Goal: Transaction & Acquisition: Purchase product/service

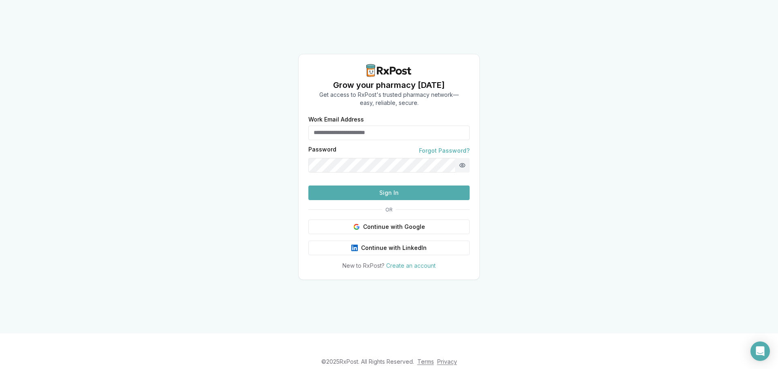
type input "**********"
click at [462, 158] on button "Show password" at bounding box center [462, 165] width 15 height 15
click at [462, 158] on button "Hide password" at bounding box center [462, 165] width 15 height 15
click at [404, 200] on button "Sign In" at bounding box center [388, 193] width 161 height 15
drag, startPoint x: 657, startPoint y: 2, endPoint x: 615, endPoint y: 22, distance: 46.6
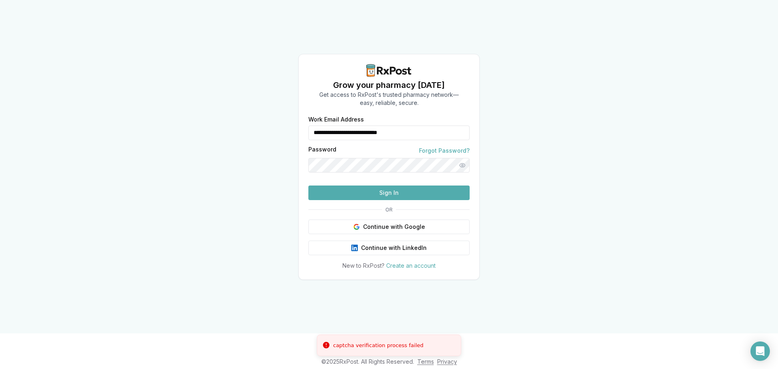
click at [546, 62] on div "**********" at bounding box center [389, 167] width 778 height 334
click at [415, 200] on button "Sign In" at bounding box center [388, 193] width 161 height 15
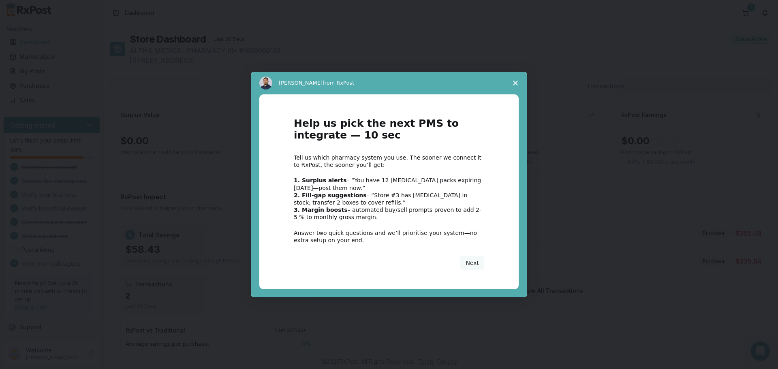
click at [517, 86] on span "Close survey" at bounding box center [515, 83] width 23 height 23
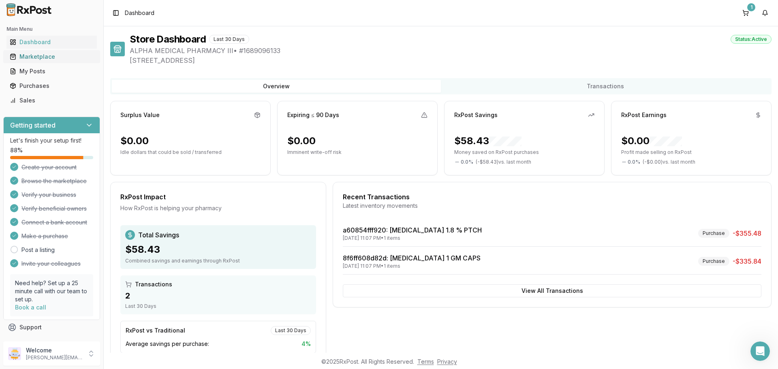
click at [30, 58] on div "Marketplace" at bounding box center [52, 57] width 84 height 8
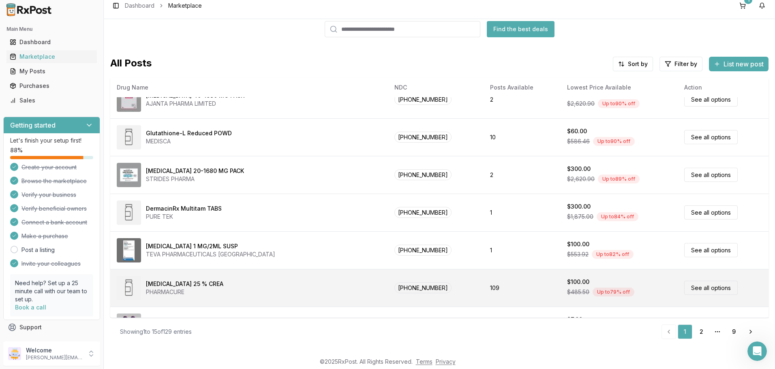
scroll to position [21, 0]
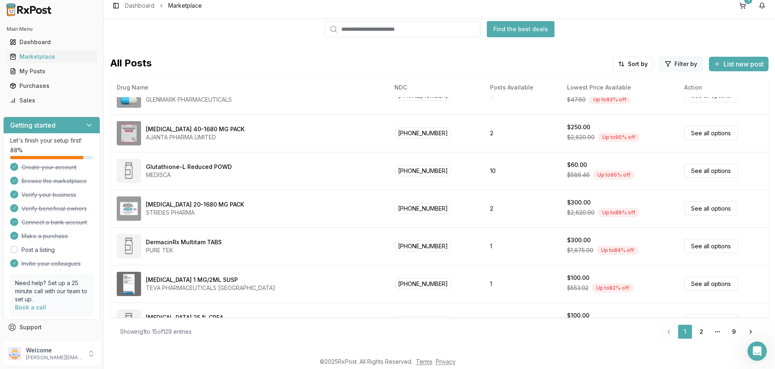
click at [677, 66] on html "Main Menu Dashboard Marketplace My Posts Purchases Sales Getting started Let's …" at bounding box center [387, 177] width 775 height 369
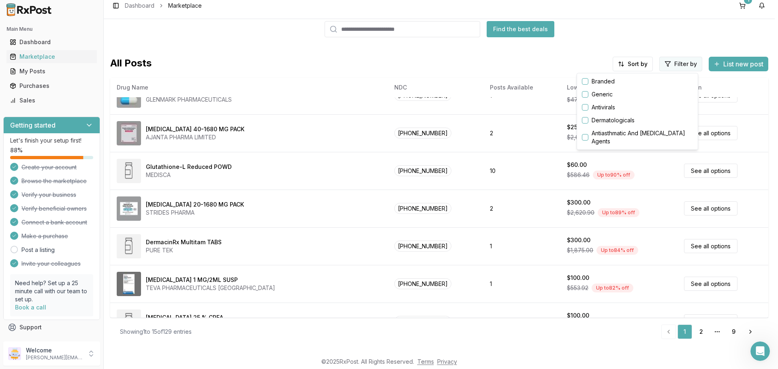
click at [677, 66] on html "Main Menu Dashboard Marketplace My Posts Purchases Sales Getting started Let's …" at bounding box center [389, 177] width 778 height 369
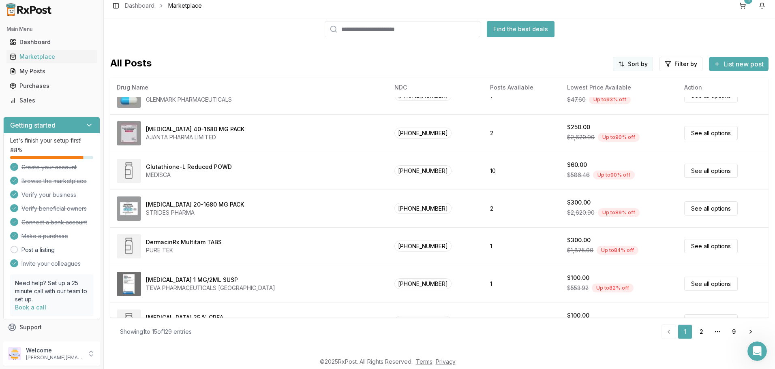
click at [625, 64] on html "Main Menu Dashboard Marketplace My Posts Purchases Sales Getting started Let's …" at bounding box center [387, 177] width 775 height 369
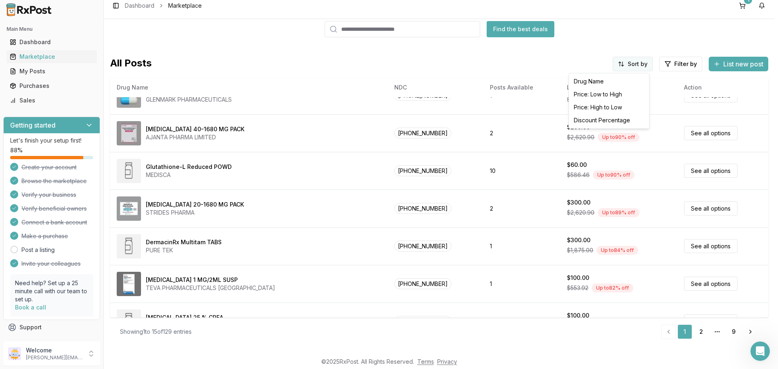
click at [625, 64] on html "Main Menu Dashboard Marketplace My Posts Purchases Sales Getting started Let's …" at bounding box center [389, 177] width 778 height 369
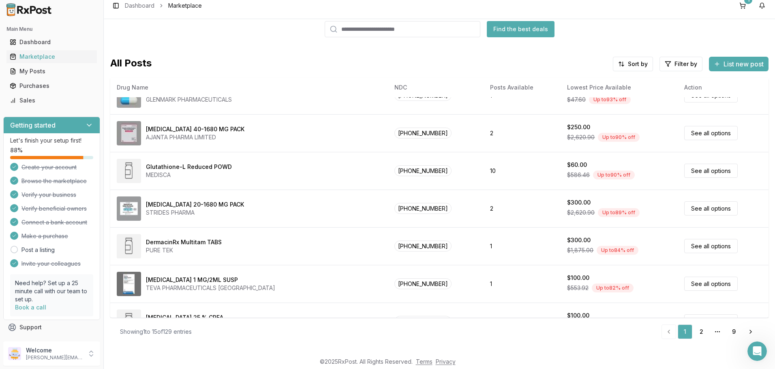
click at [534, 33] on button "Find the best deals" at bounding box center [521, 29] width 68 height 16
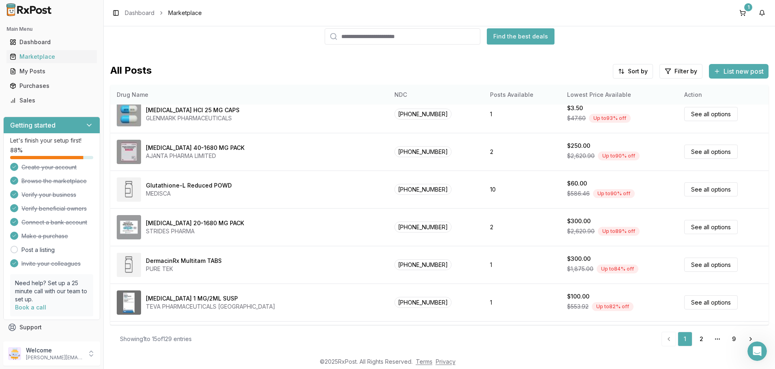
scroll to position [0, 0]
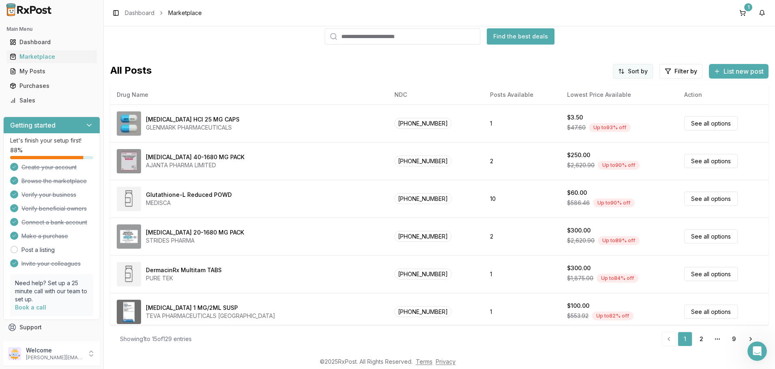
click at [640, 76] on html "Main Menu Dashboard Marketplace My Posts Purchases Sales Getting started Let's …" at bounding box center [387, 184] width 775 height 369
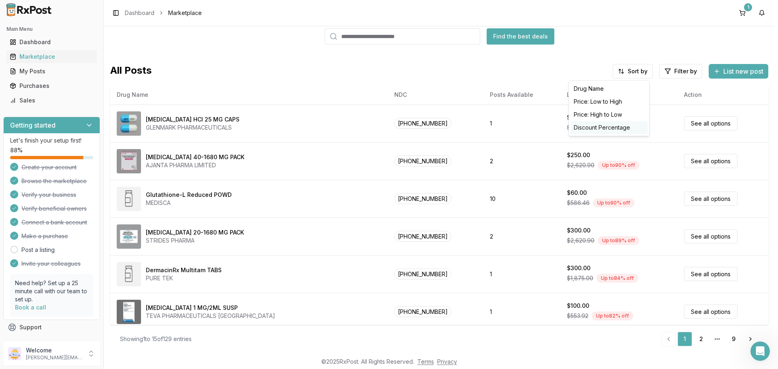
click at [603, 127] on div "Discount Percentage" at bounding box center [609, 127] width 77 height 13
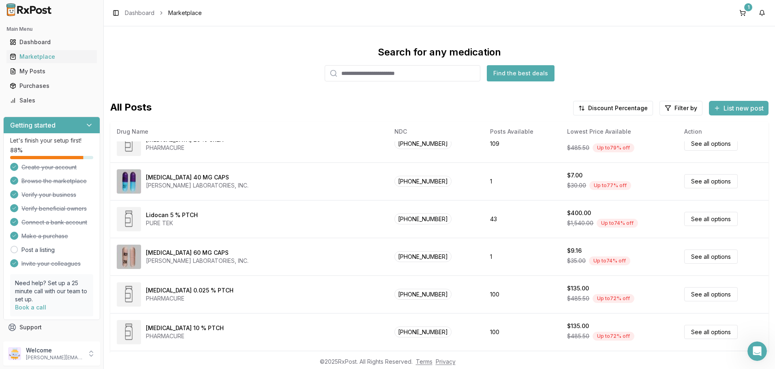
scroll to position [243, 0]
click at [617, 109] on html "Main Menu Dashboard Marketplace My Posts Purchases Sales Getting started Let's …" at bounding box center [387, 184] width 775 height 369
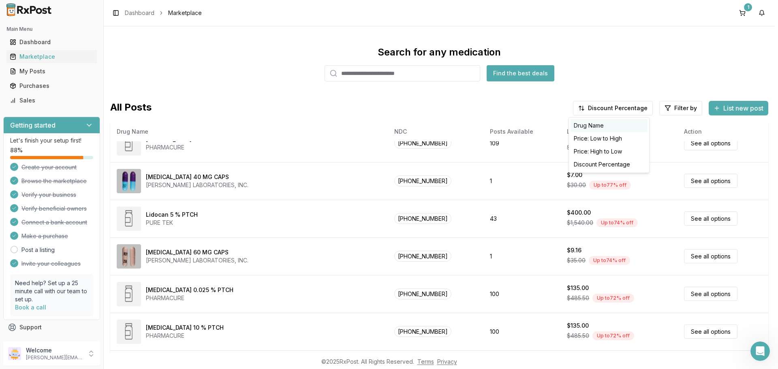
click at [616, 123] on div "Drug Name" at bounding box center [609, 125] width 77 height 13
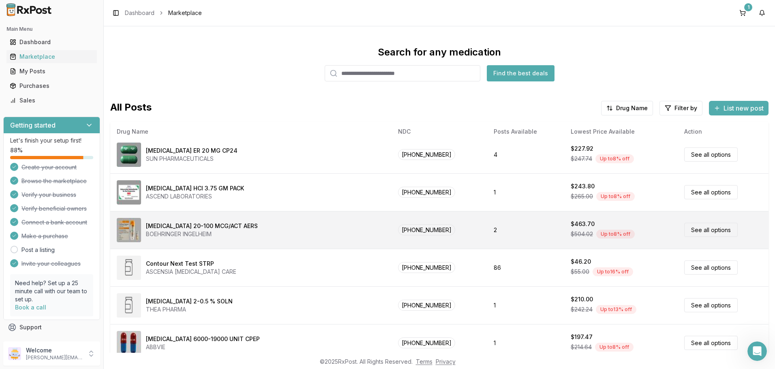
scroll to position [37, 0]
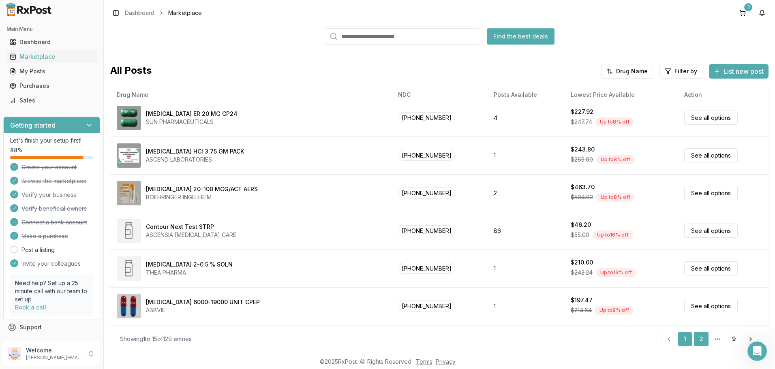
click at [701, 337] on link "2" at bounding box center [701, 339] width 15 height 15
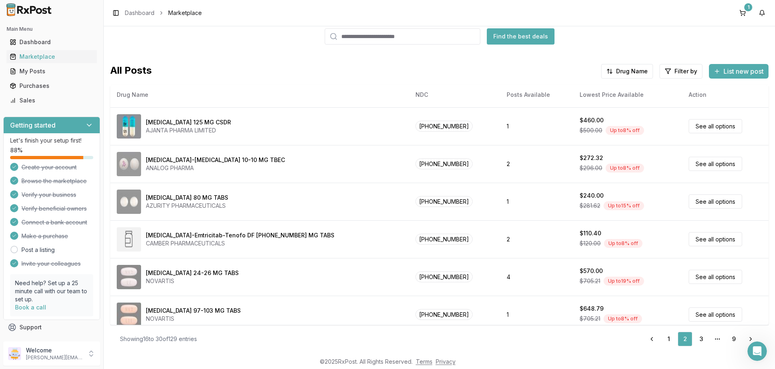
scroll to position [345, 0]
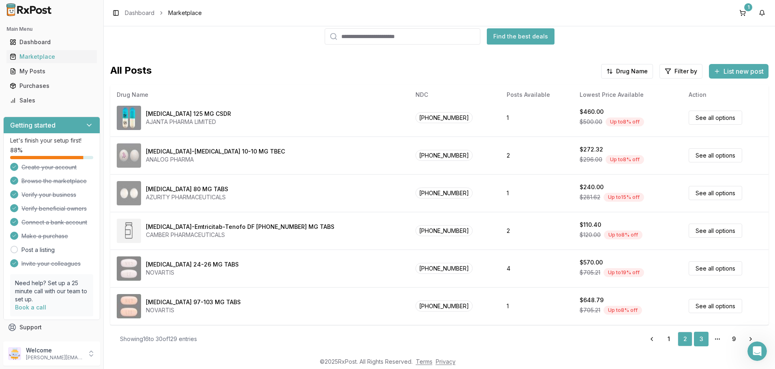
click at [696, 343] on link "3" at bounding box center [701, 339] width 15 height 15
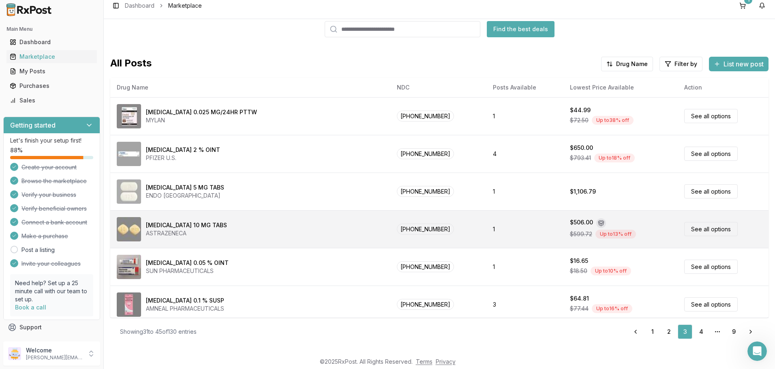
click at [699, 229] on link "See all options" at bounding box center [711, 229] width 54 height 14
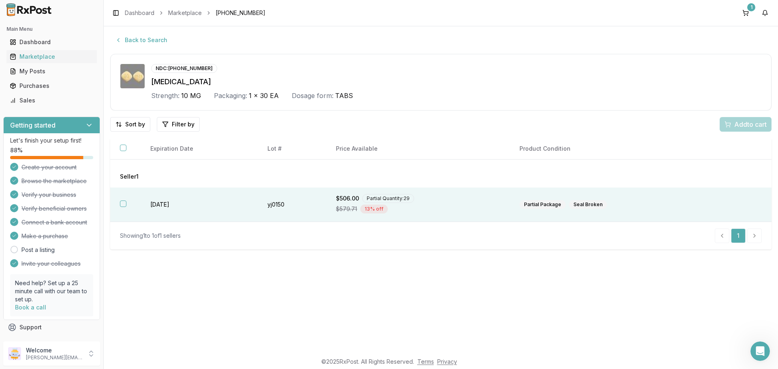
click at [119, 203] on th at bounding box center [125, 205] width 30 height 34
click at [752, 127] on span "Add 1 to cart" at bounding box center [749, 125] width 35 height 10
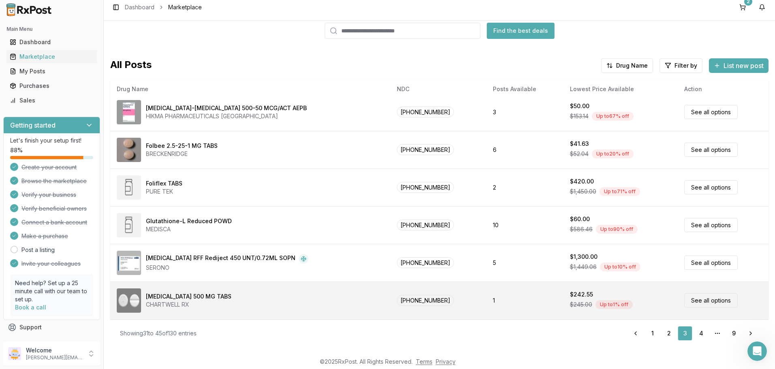
scroll to position [7, 0]
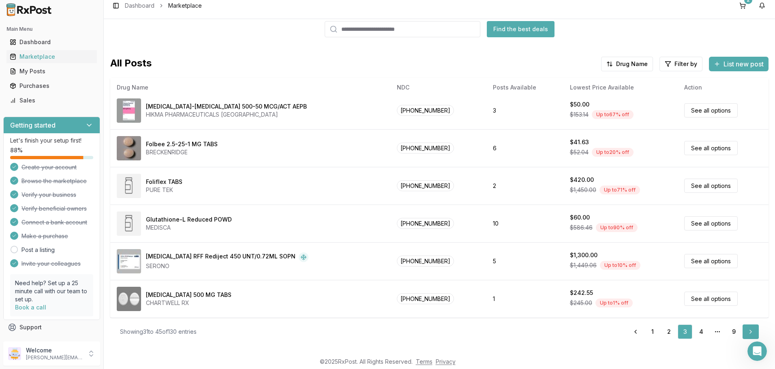
click at [750, 331] on link "Next" at bounding box center [751, 332] width 16 height 15
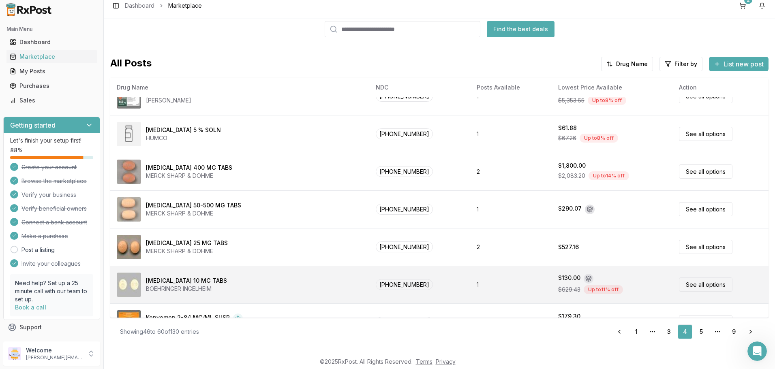
scroll to position [345, 0]
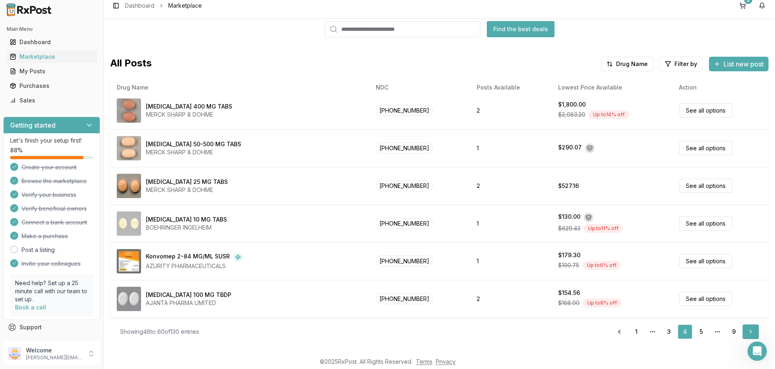
click at [749, 335] on link "Next" at bounding box center [751, 332] width 16 height 15
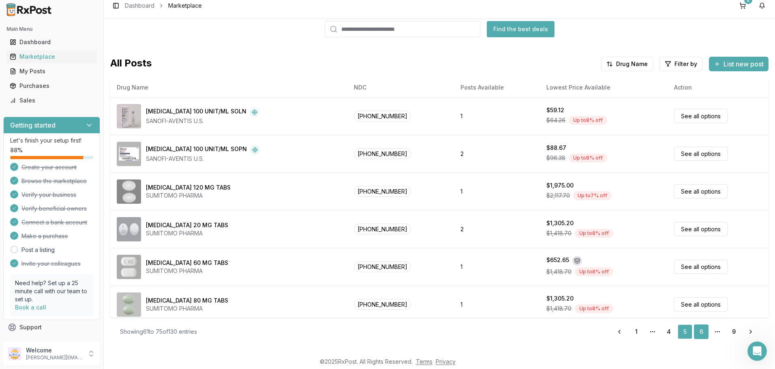
click at [700, 331] on link "6" at bounding box center [701, 332] width 15 height 15
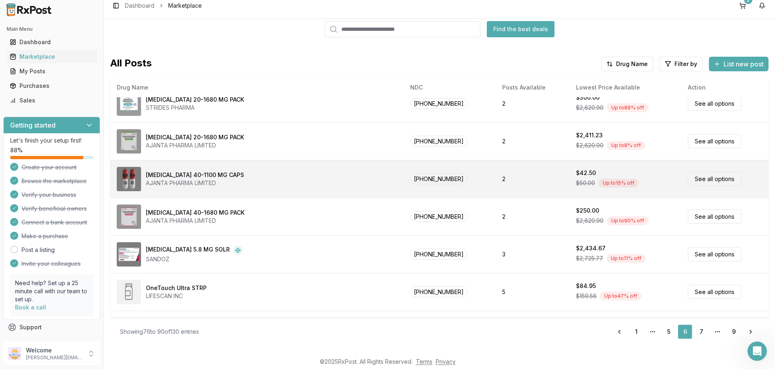
scroll to position [345, 0]
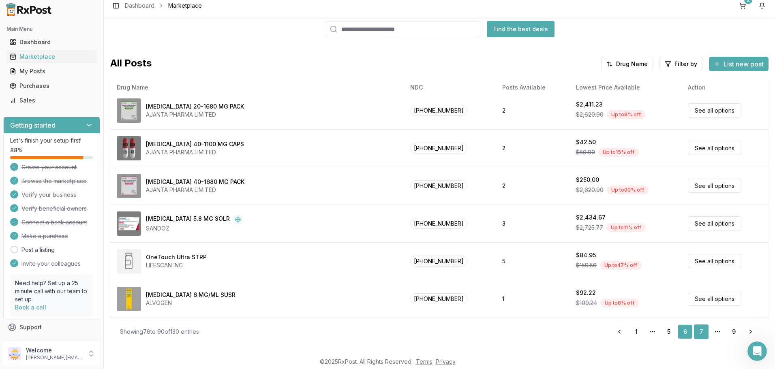
click at [694, 333] on link "7" at bounding box center [701, 332] width 15 height 15
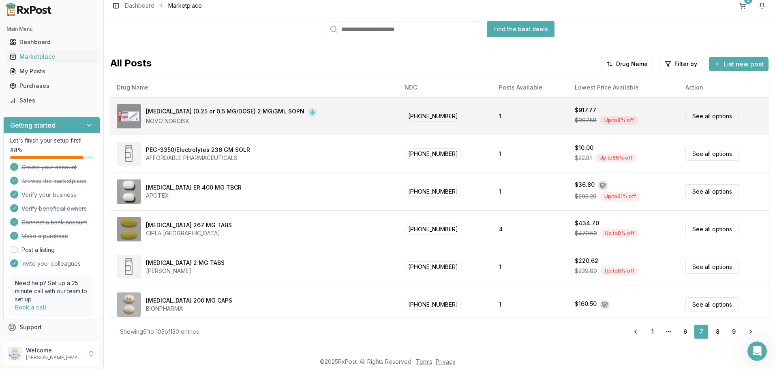
click at [523, 116] on td "1" at bounding box center [531, 116] width 76 height 38
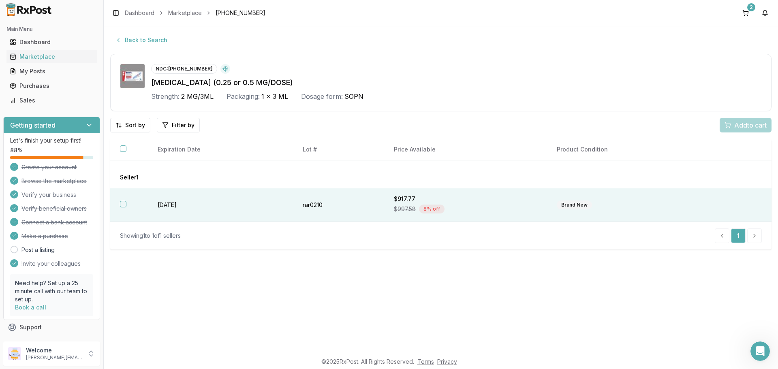
click at [120, 206] on button "button" at bounding box center [123, 204] width 6 height 6
click at [749, 125] on span "Add 1 to cart" at bounding box center [749, 125] width 35 height 10
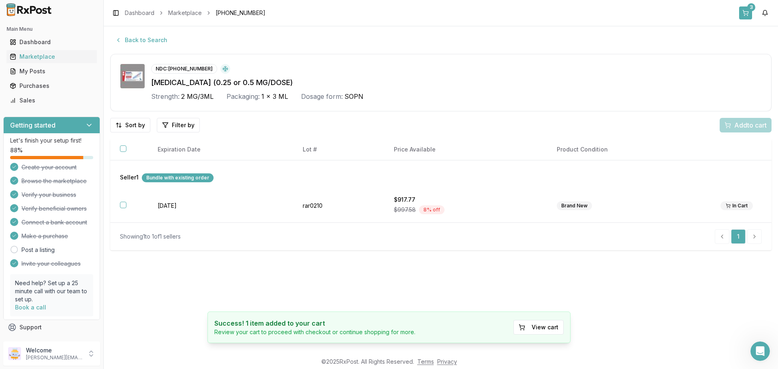
click at [748, 14] on button "3" at bounding box center [745, 12] width 13 height 13
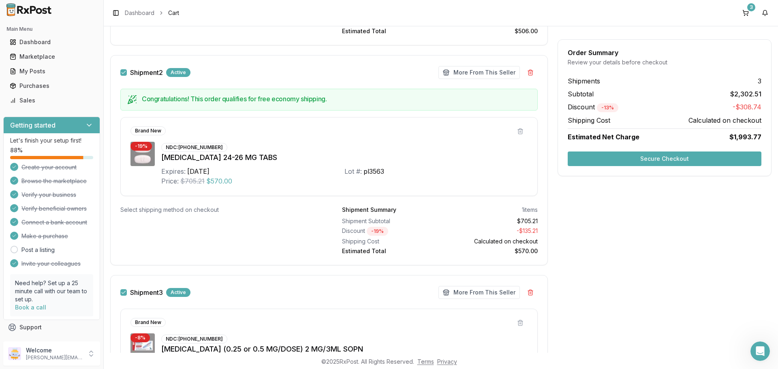
scroll to position [445, 0]
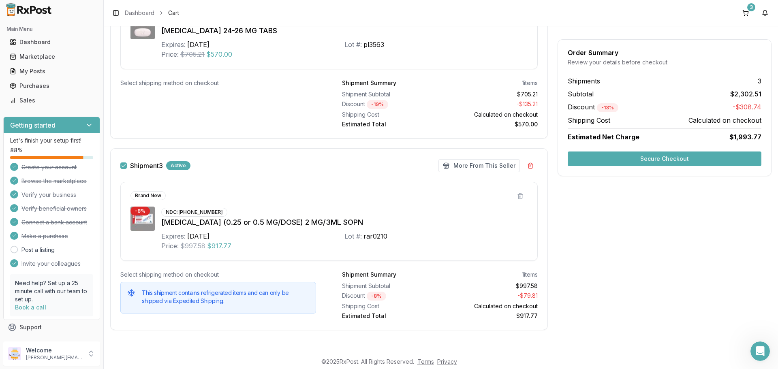
click at [641, 157] on button "Secure Checkout" at bounding box center [665, 159] width 194 height 15
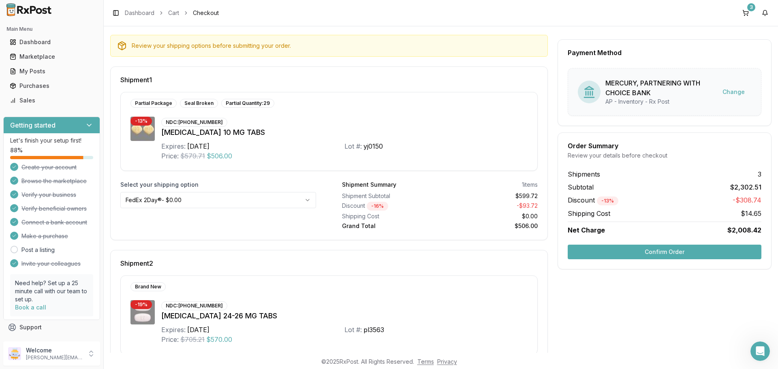
scroll to position [79, 0]
